Goal: Information Seeking & Learning: Learn about a topic

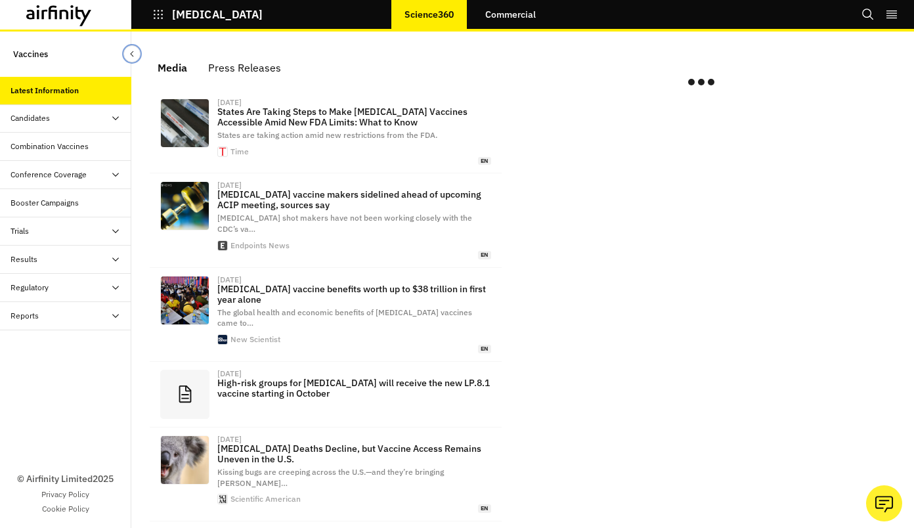
click at [135, 49] on icon "Close Sidebar" at bounding box center [131, 53] width 9 height 9
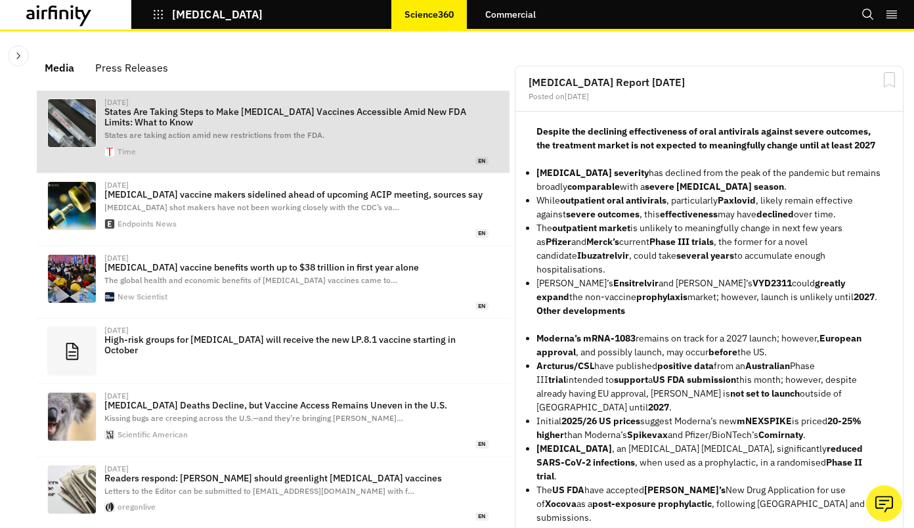
scroll to position [819, 384]
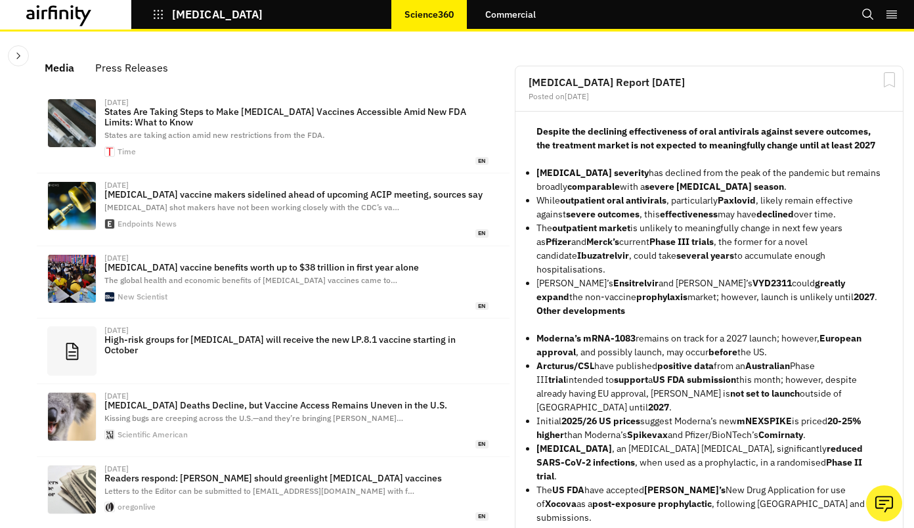
click at [423, 19] on p "Science360" at bounding box center [429, 14] width 49 height 11
click at [512, 20] on link "Commercial" at bounding box center [510, 15] width 77 height 32
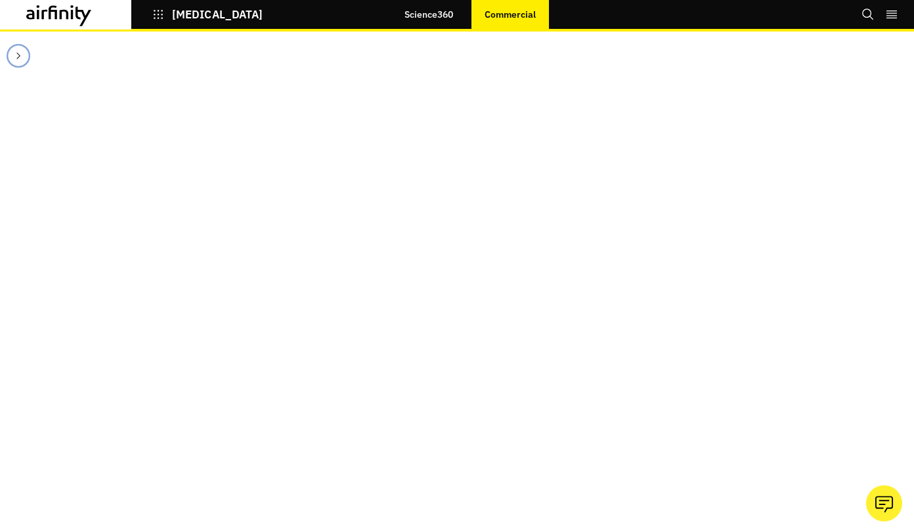
click at [23, 54] on icon "Close Sidebar" at bounding box center [18, 56] width 11 height 11
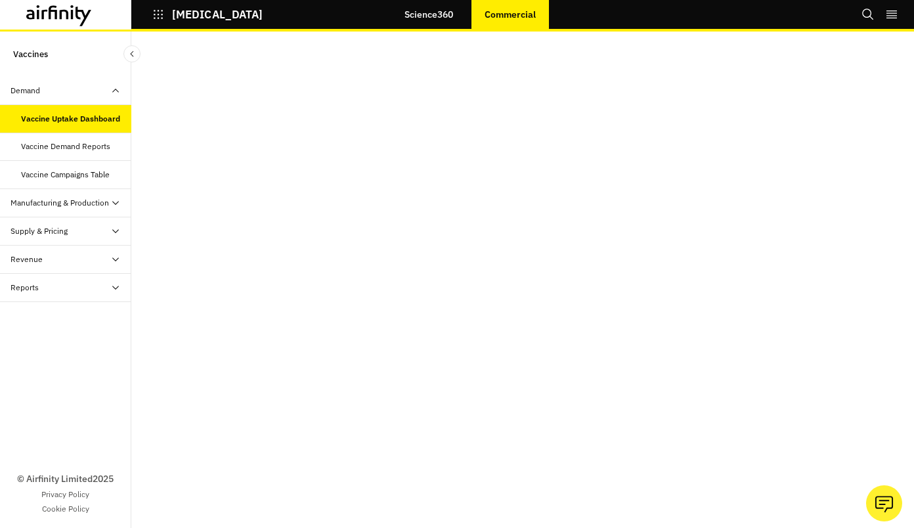
click at [57, 12] on icon at bounding box center [59, 15] width 66 height 21
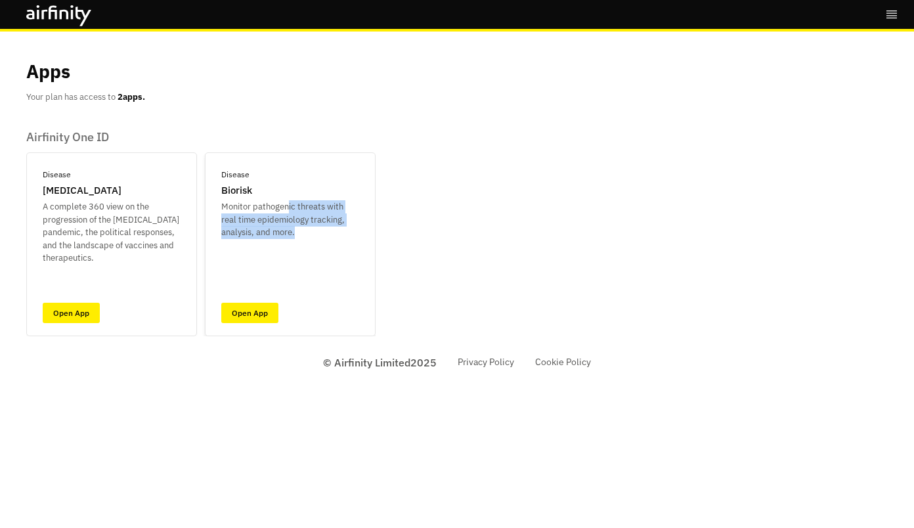
drag, startPoint x: 288, startPoint y: 209, endPoint x: 330, endPoint y: 252, distance: 60.8
click at [330, 252] on div "Disease Biorisk Monitor pathogenic threats with real time epidemiology tracking…" at bounding box center [290, 244] width 171 height 184
click at [433, 276] on div "Apps Your plan has access to 2 apps. Airfinity One ID Disease COVID-19 A comple…" at bounding box center [457, 184] width 862 height 305
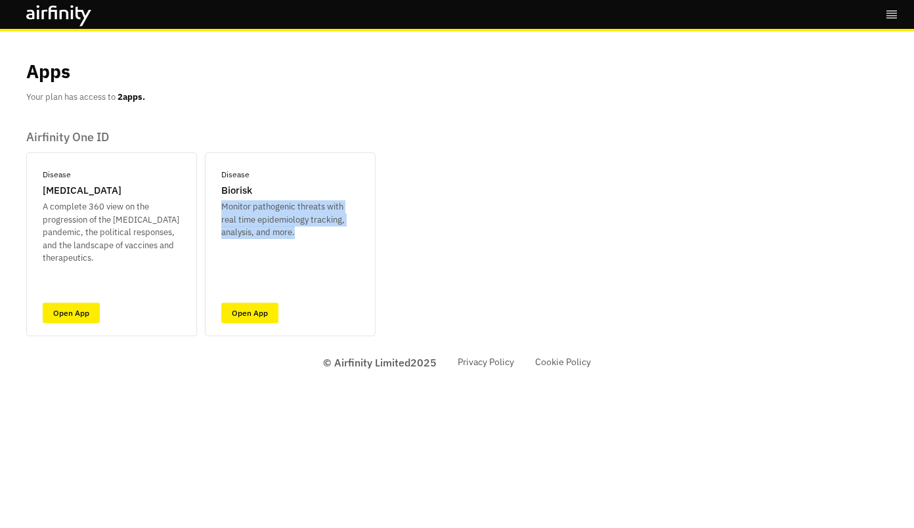
click at [433, 276] on div "Apps Your plan has access to 2 apps. Airfinity One ID Disease COVID-19 A comple…" at bounding box center [457, 184] width 862 height 305
drag, startPoint x: 433, startPoint y: 276, endPoint x: 351, endPoint y: 89, distance: 204.4
click at [351, 89] on div "Apps Your plan has access to 2 apps." at bounding box center [457, 81] width 862 height 46
